Goal: Transaction & Acquisition: Subscribe to service/newsletter

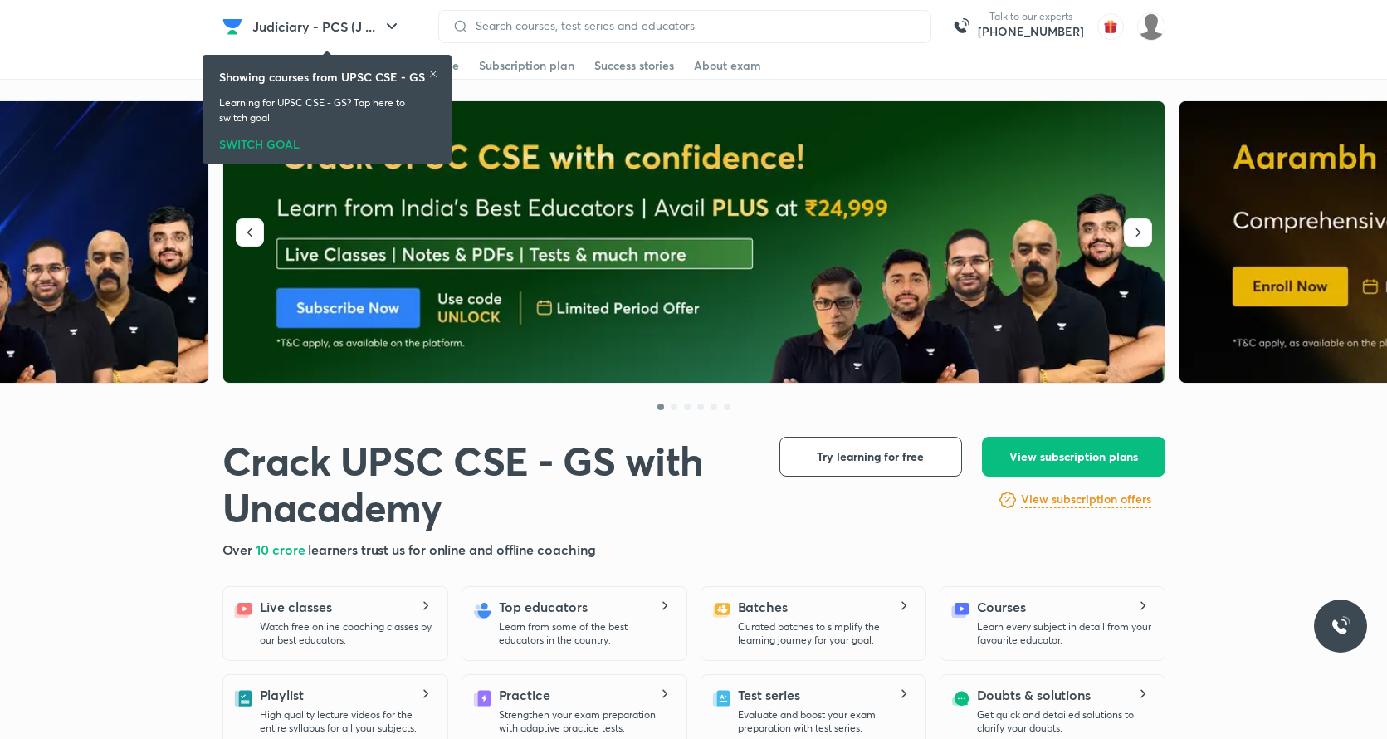
click at [424, 73] on h6 "Showing courses from UPSC CSE - GS" at bounding box center [322, 76] width 206 height 17
click at [435, 78] on icon at bounding box center [433, 74] width 10 height 10
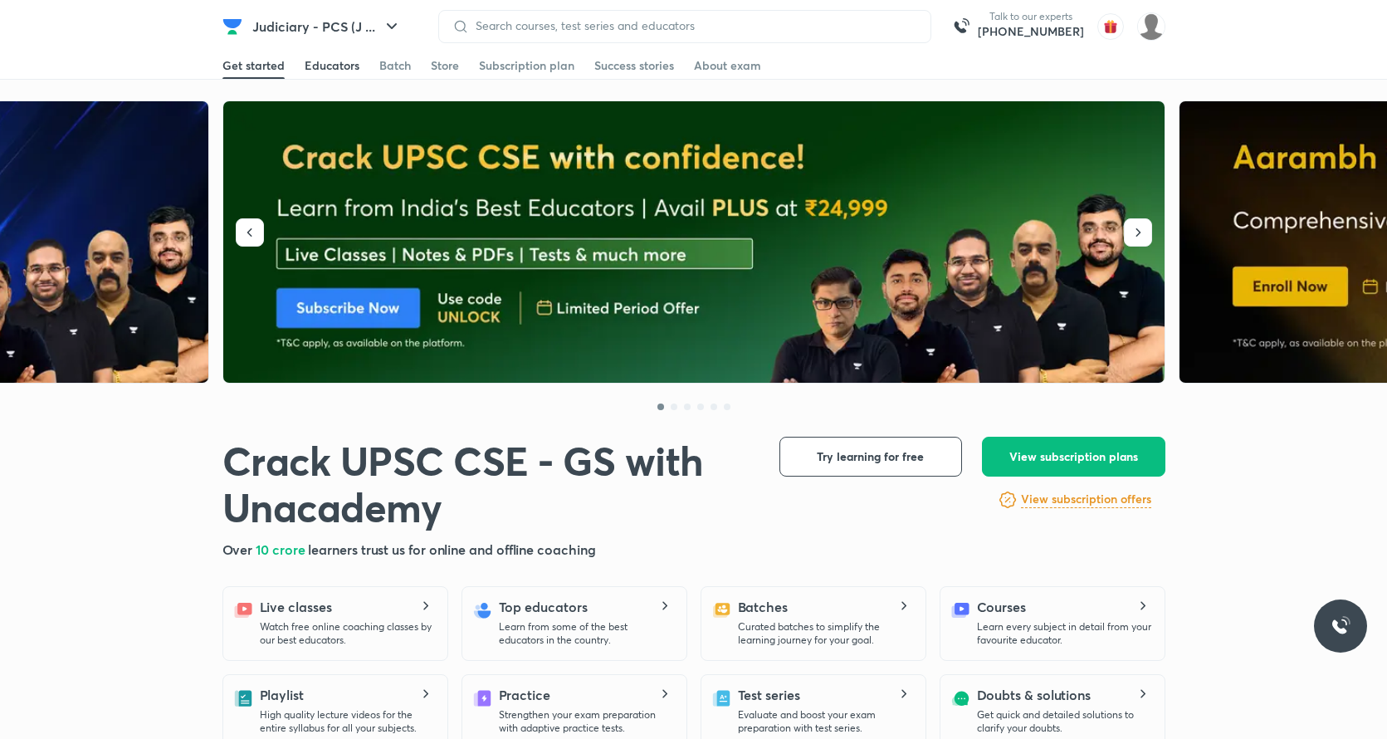
click at [307, 56] on link "Educators" at bounding box center [332, 65] width 55 height 27
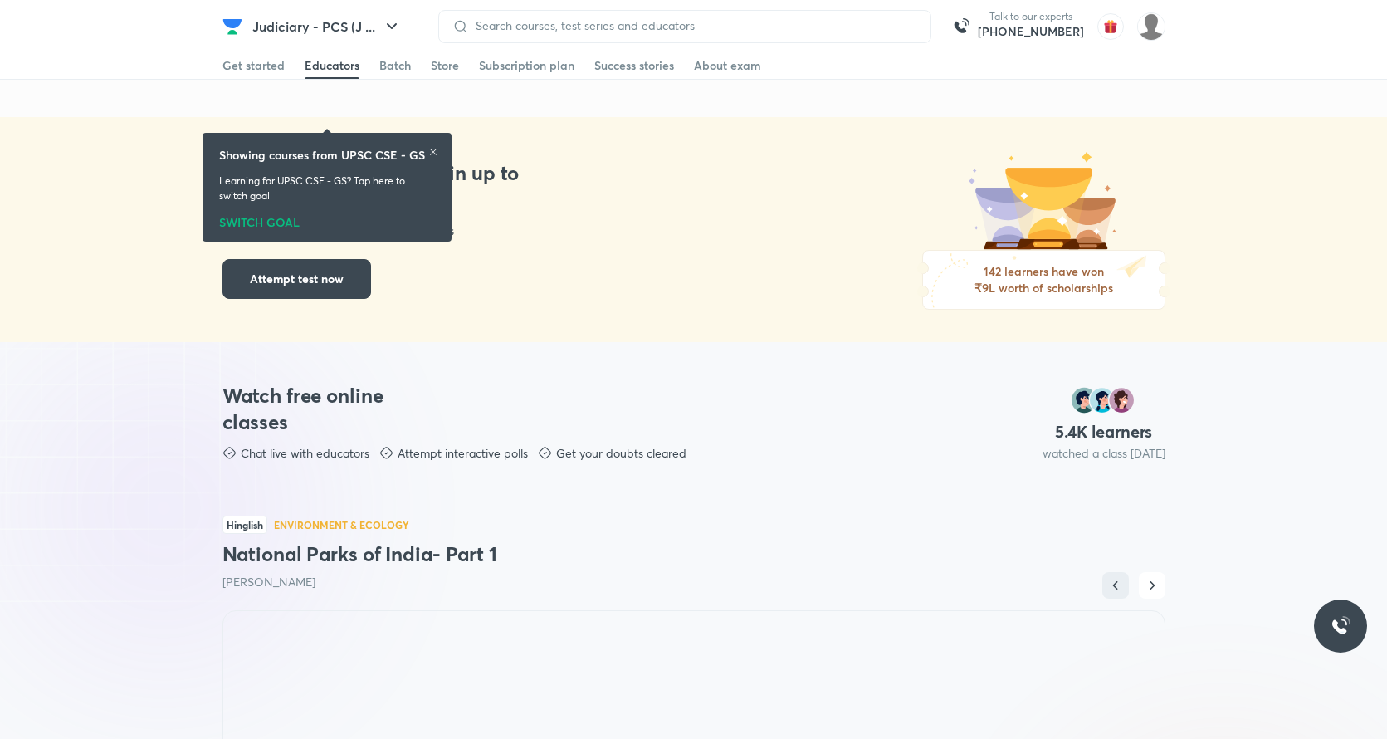
scroll to position [232, 0]
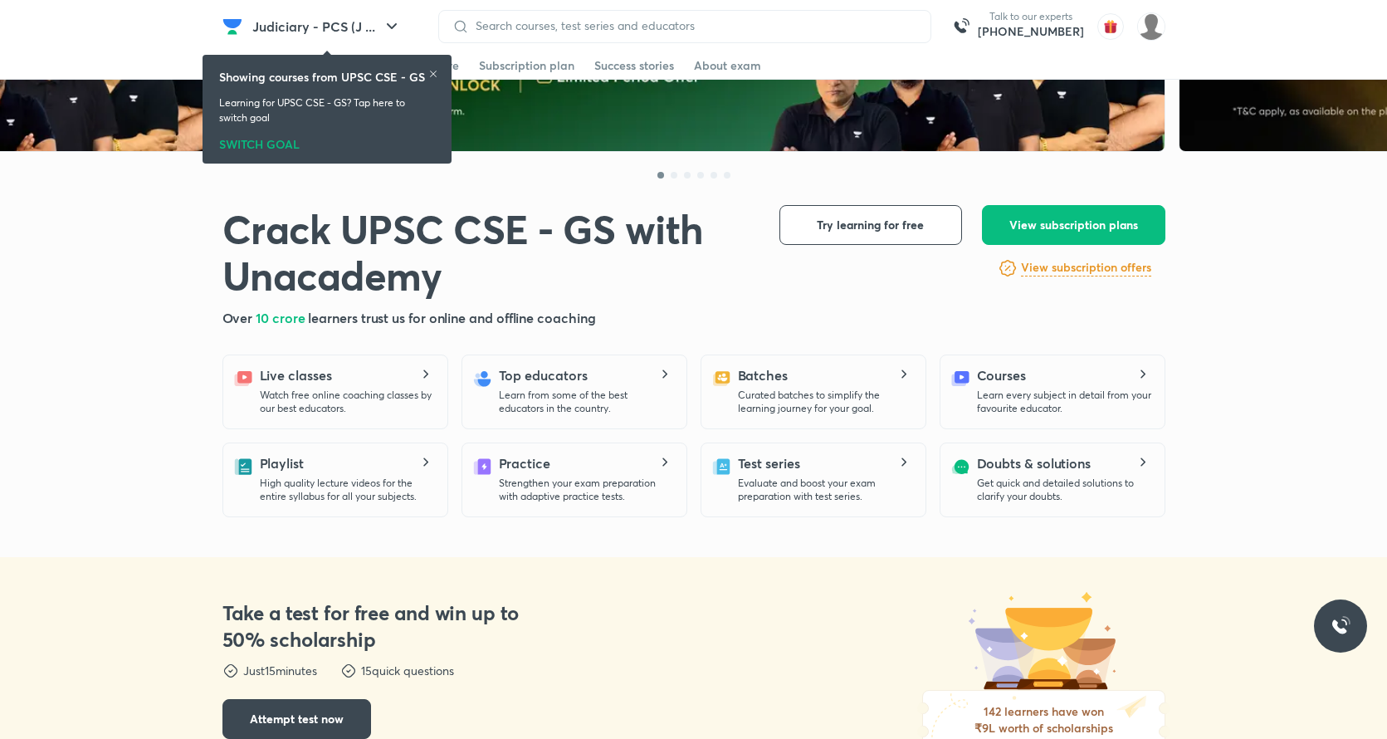
click at [437, 61] on div "Showing courses from UPSC CSE - GS Learning for UPSC CSE - GS? Tap here to swit…" at bounding box center [327, 109] width 236 height 102
click at [424, 75] on div "Showing courses from UPSC CSE - GS" at bounding box center [327, 76] width 216 height 17
click at [937, 121] on img at bounding box center [694, 11] width 943 height 282
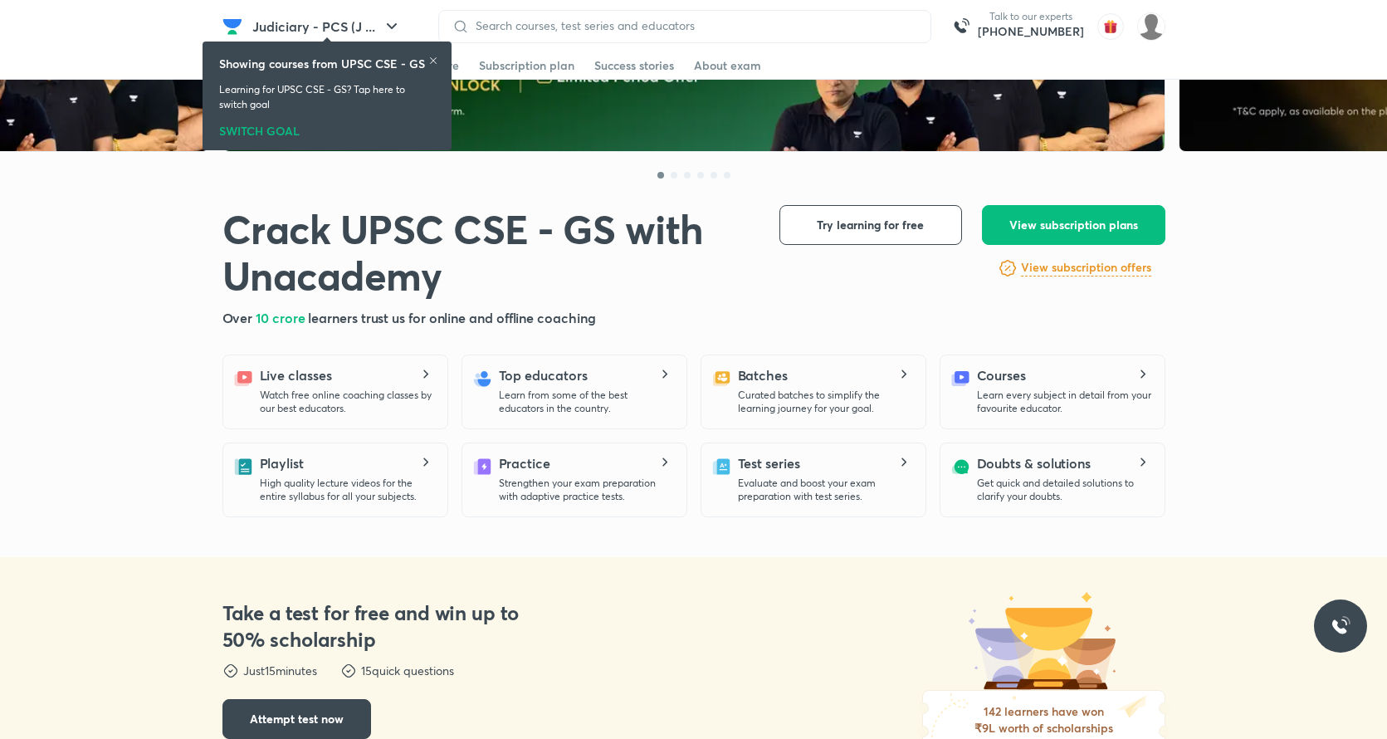
scroll to position [0, 0]
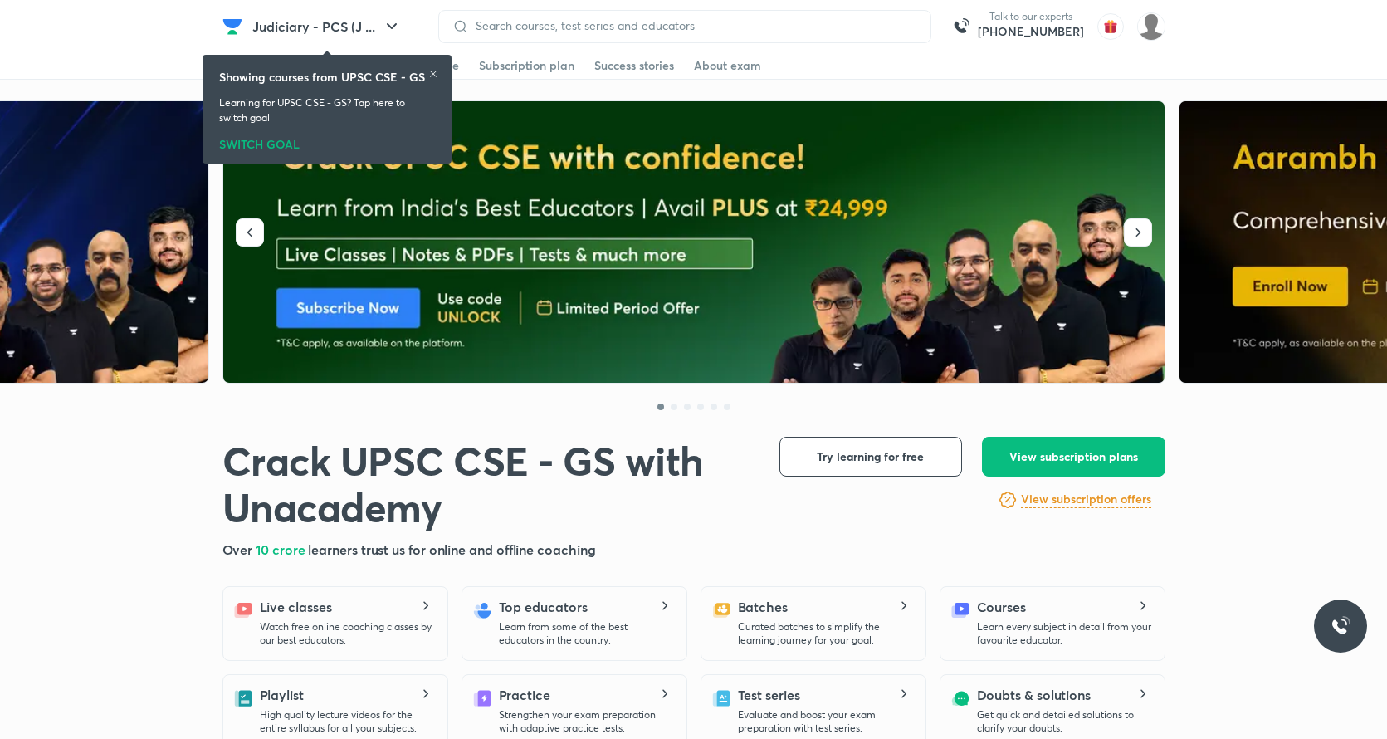
click at [841, 276] on img at bounding box center [694, 242] width 943 height 282
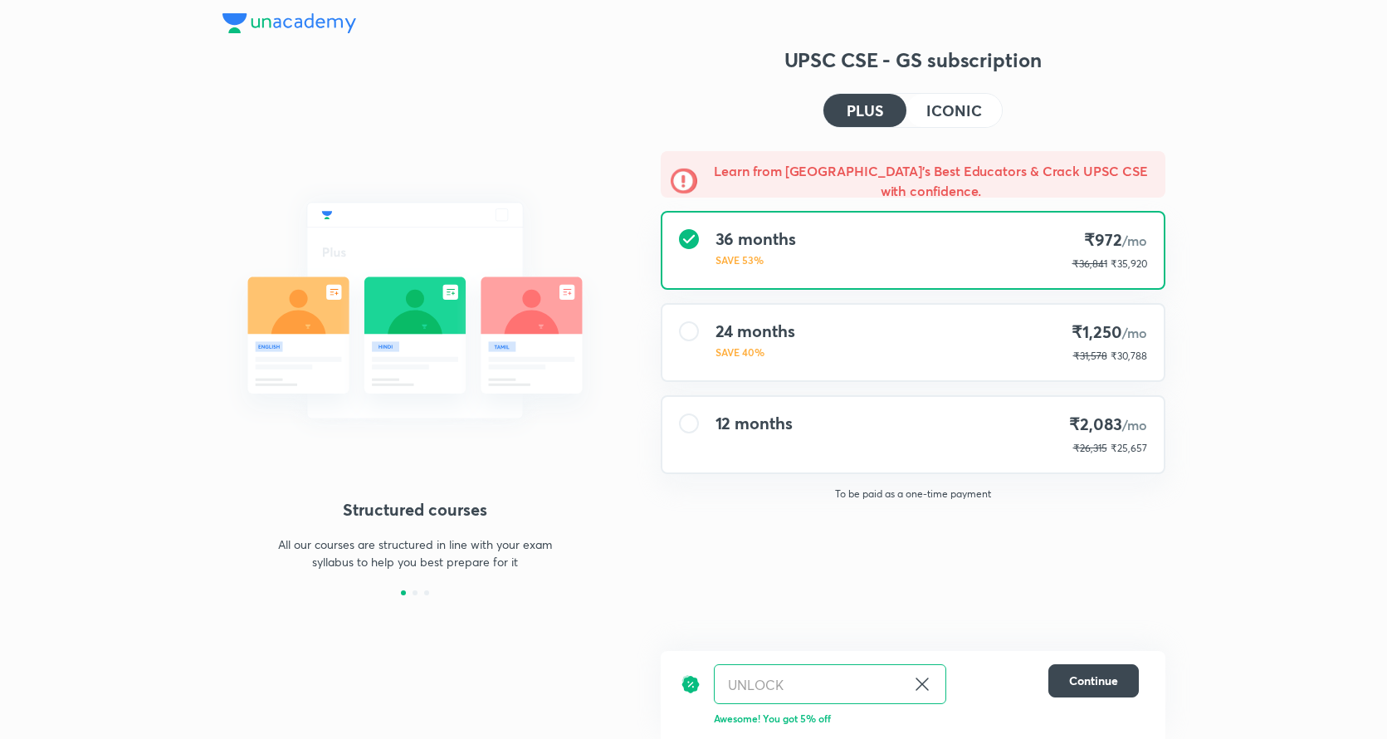
click at [971, 106] on h4 "ICONIC" at bounding box center [953, 110] width 55 height 15
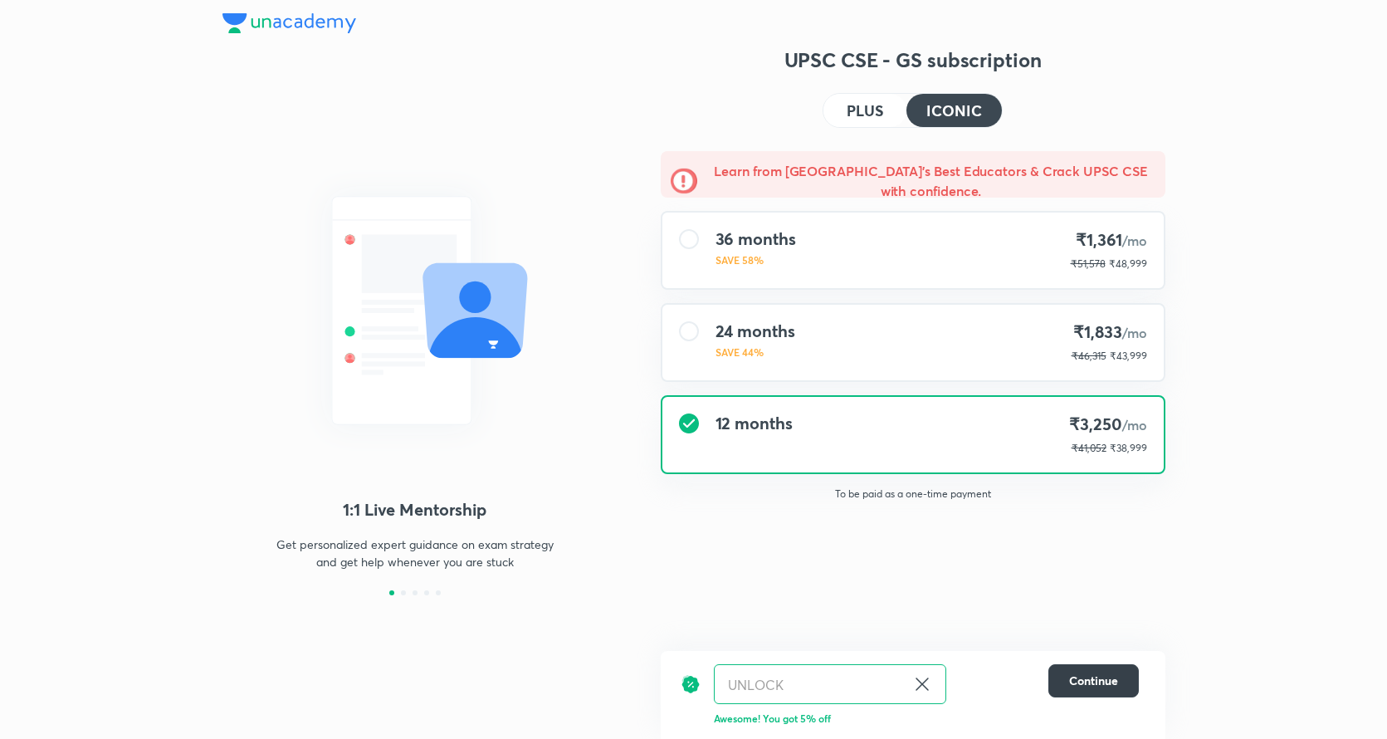
click at [1098, 674] on span "Continue" at bounding box center [1093, 680] width 49 height 17
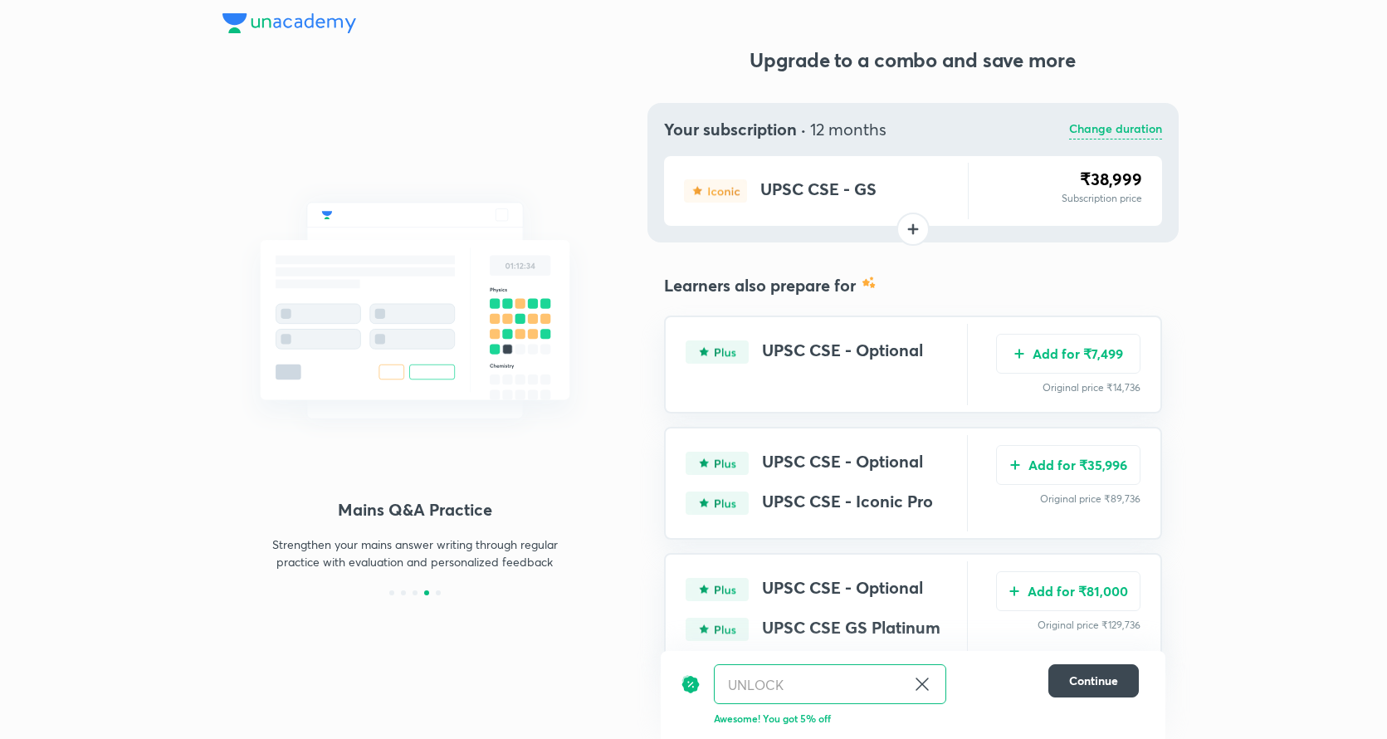
click at [345, 167] on img at bounding box center [414, 310] width 385 height 289
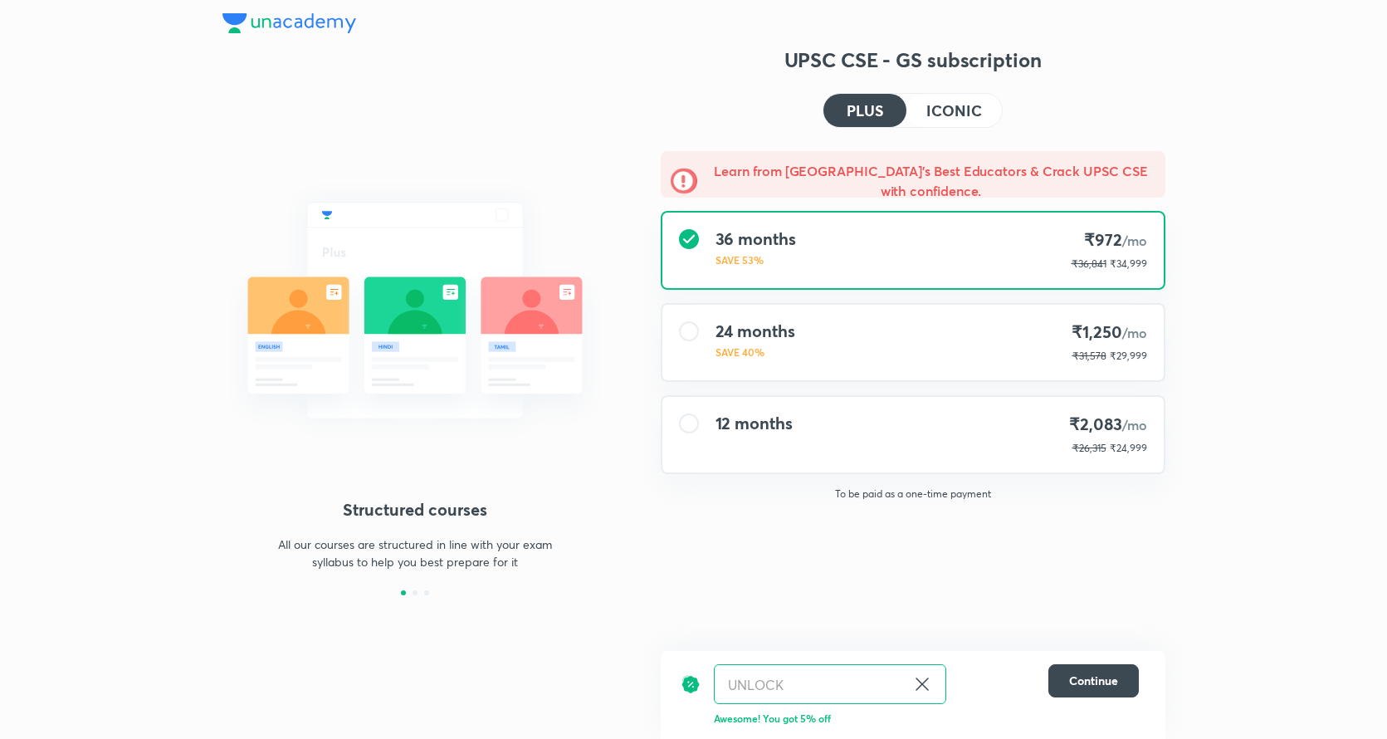
click at [952, 117] on h4 "ICONIC" at bounding box center [953, 110] width 55 height 15
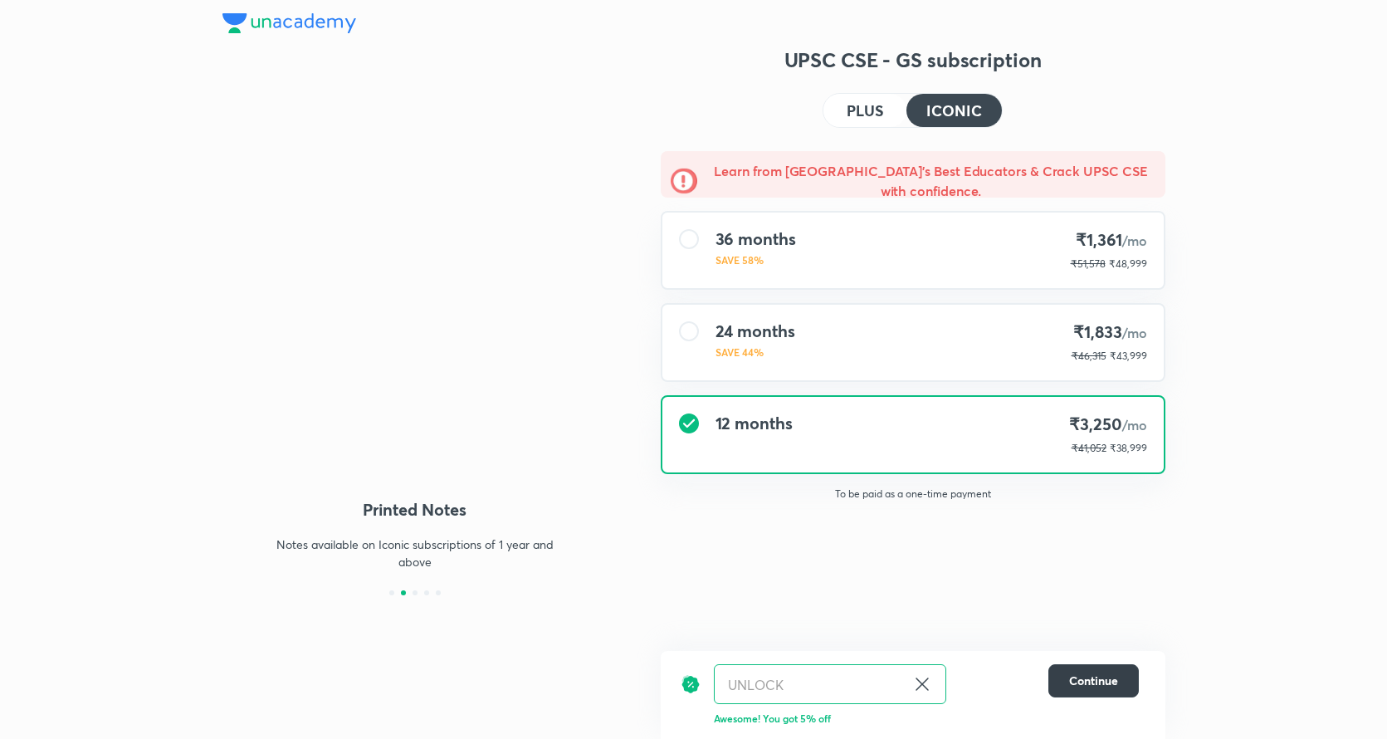
click at [1098, 680] on span "Continue" at bounding box center [1093, 680] width 49 height 17
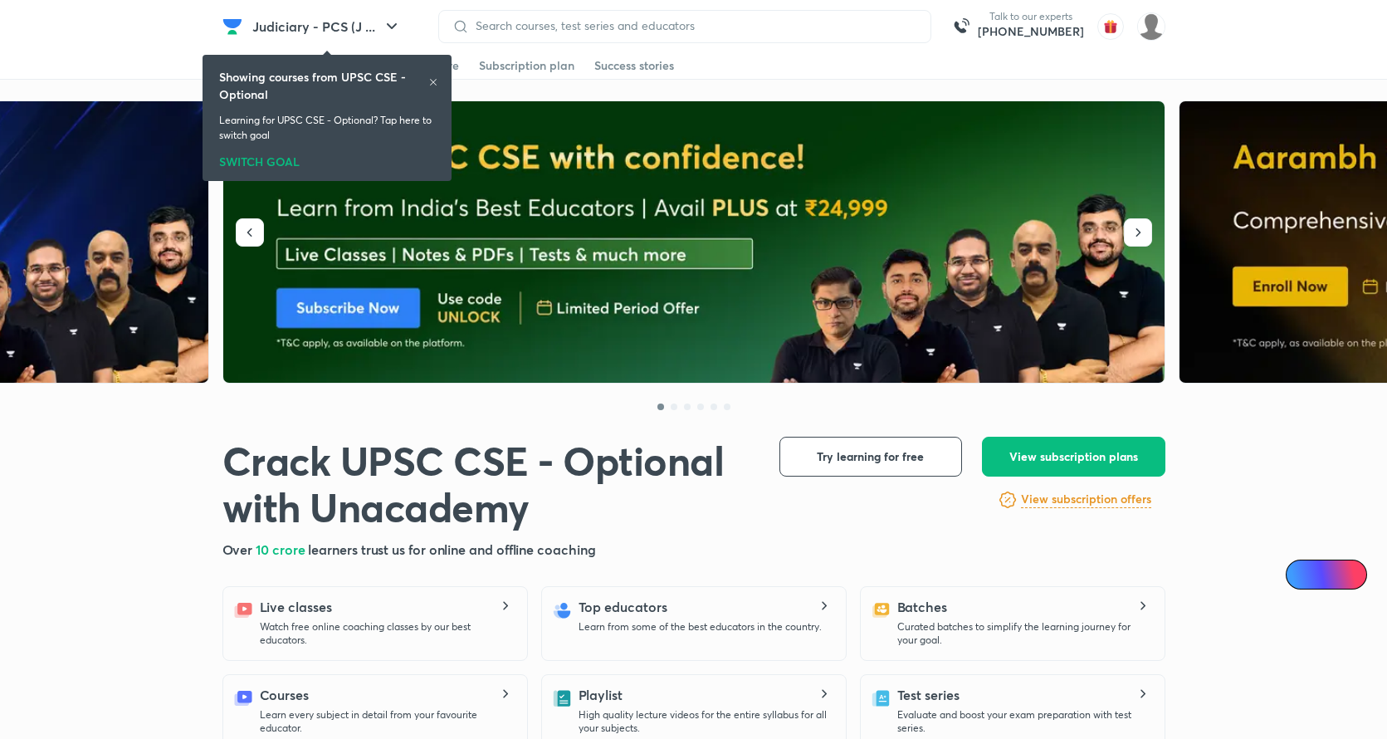
click at [778, 272] on img at bounding box center [694, 242] width 943 height 282
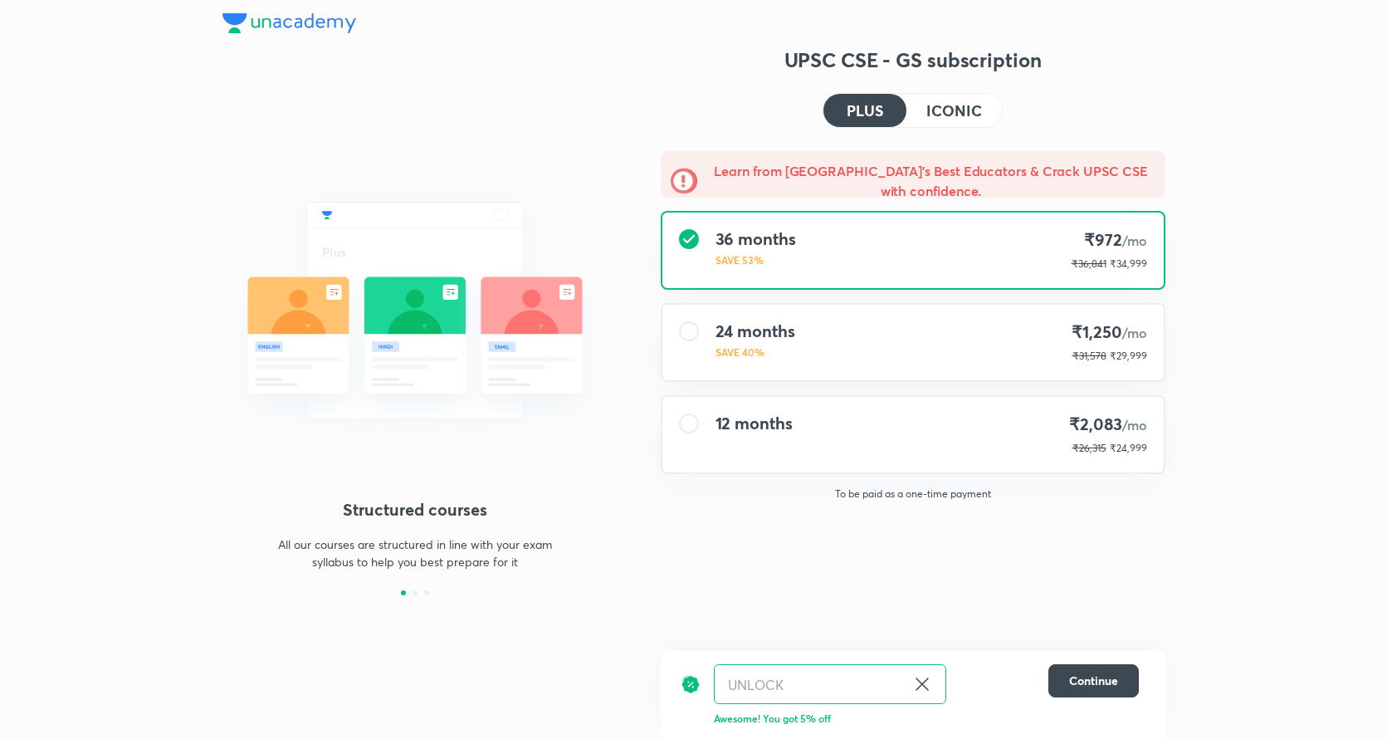
click at [964, 112] on h4 "ICONIC" at bounding box center [953, 110] width 55 height 15
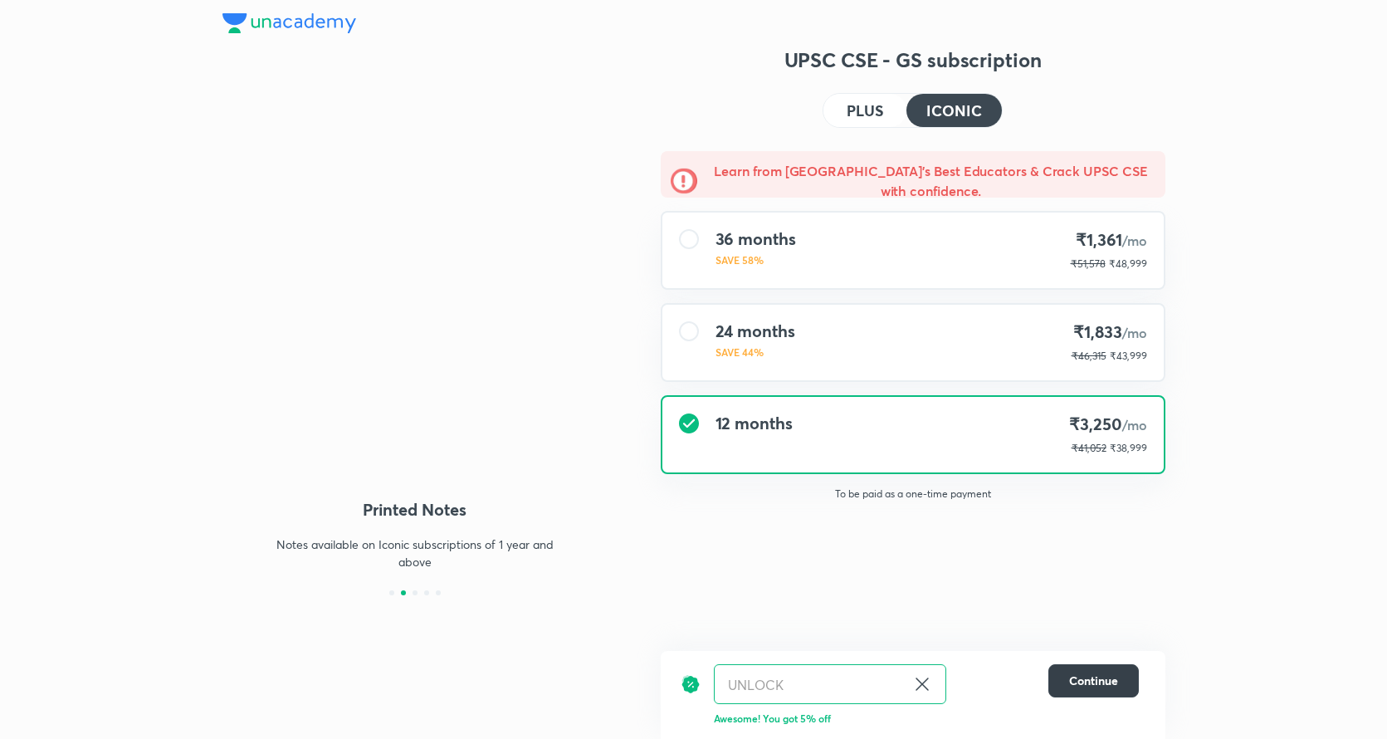
click at [1096, 671] on button "Continue" at bounding box center [1093, 680] width 90 height 33
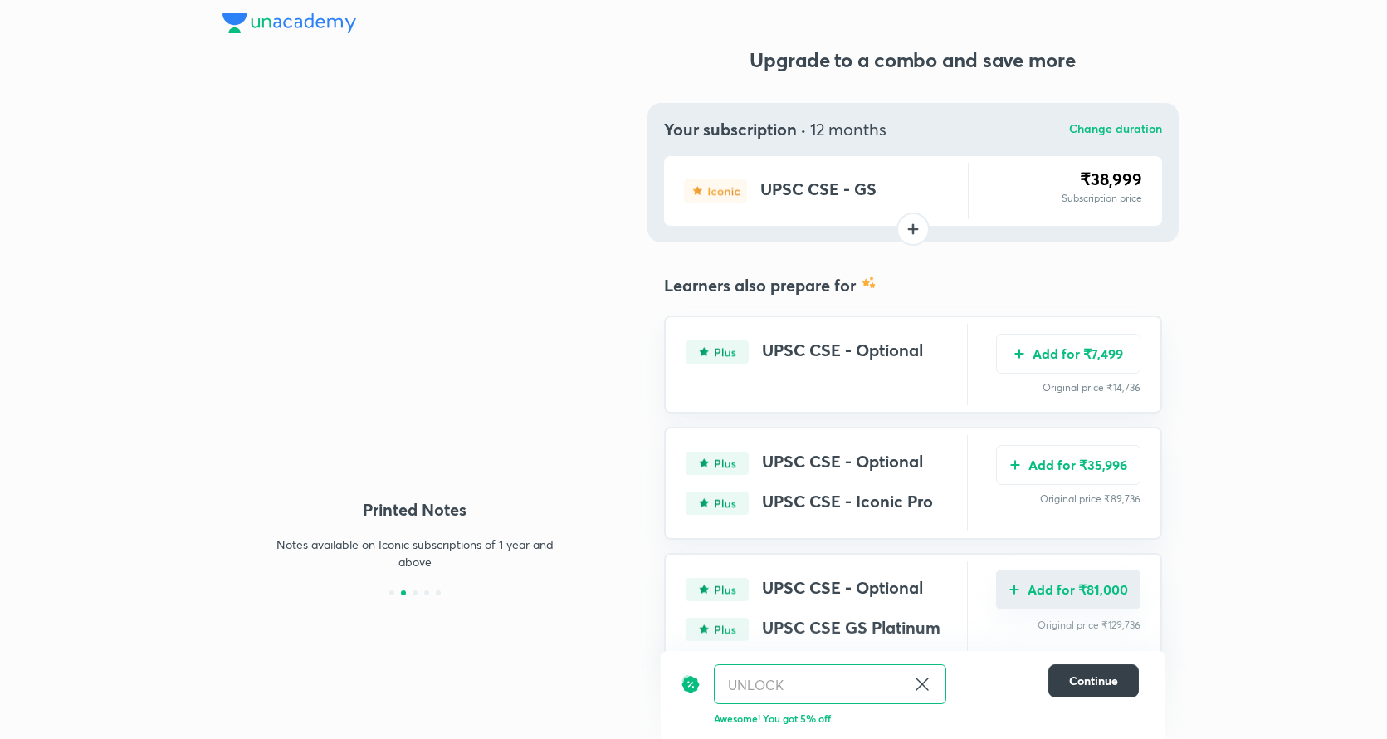
scroll to position [56, 0]
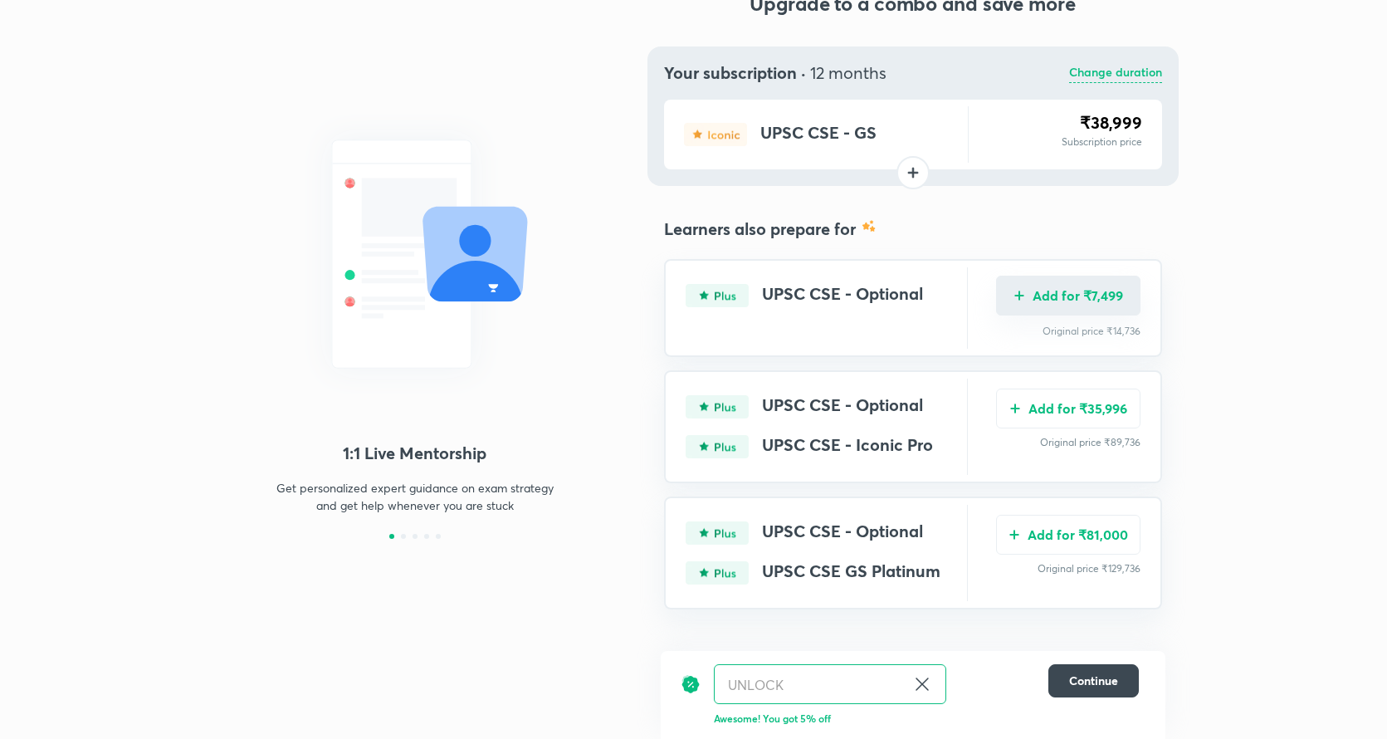
click at [1063, 290] on button "Add for ₹7,499" at bounding box center [1068, 296] width 144 height 40
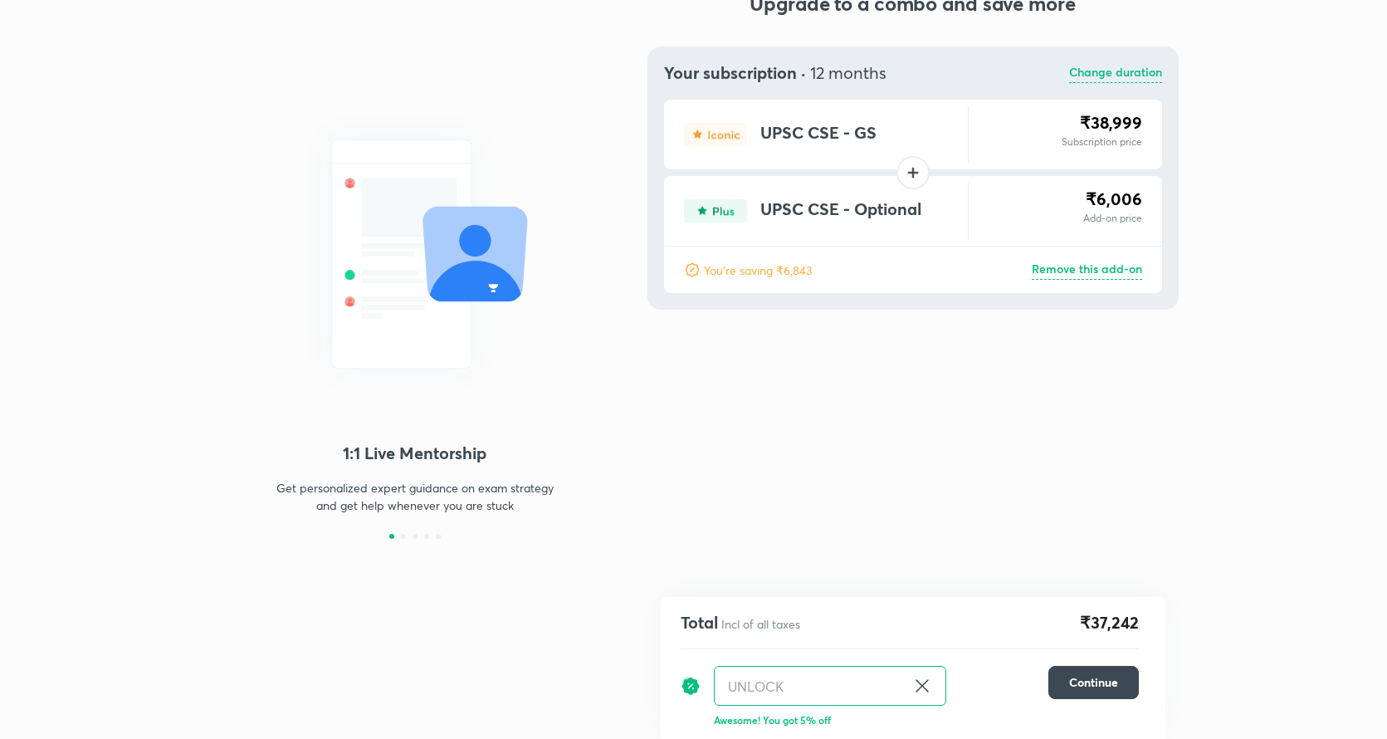
scroll to position [0, 0]
